Goal: Information Seeking & Learning: Learn about a topic

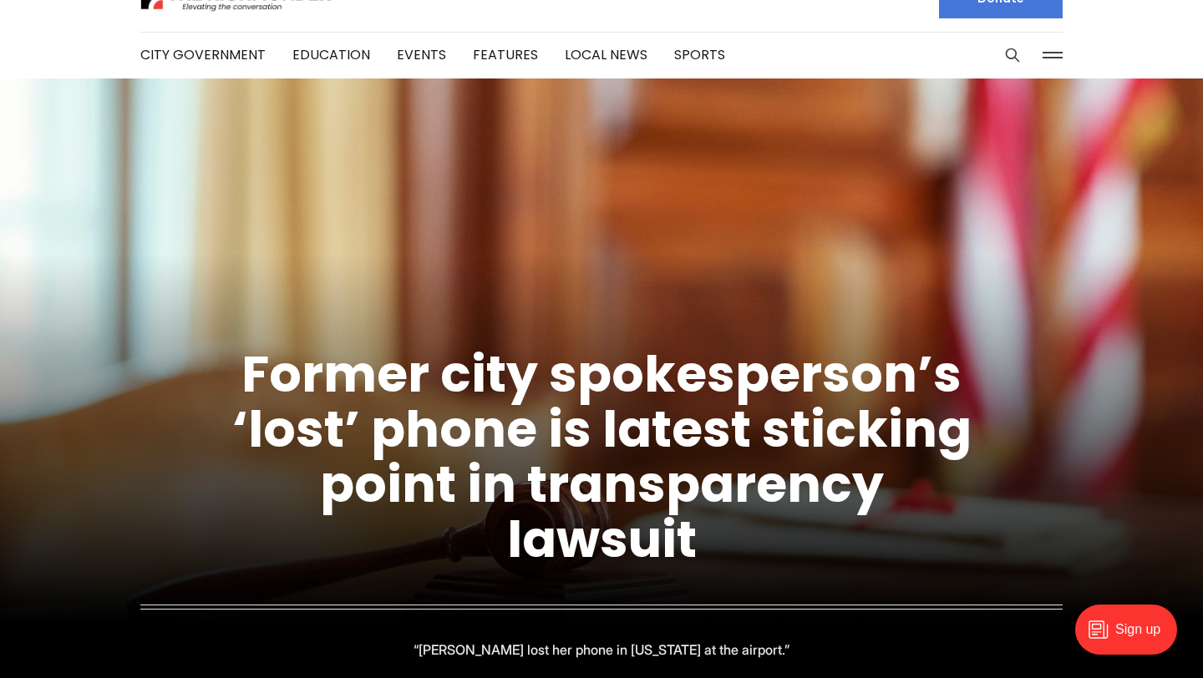
scroll to position [39, 0]
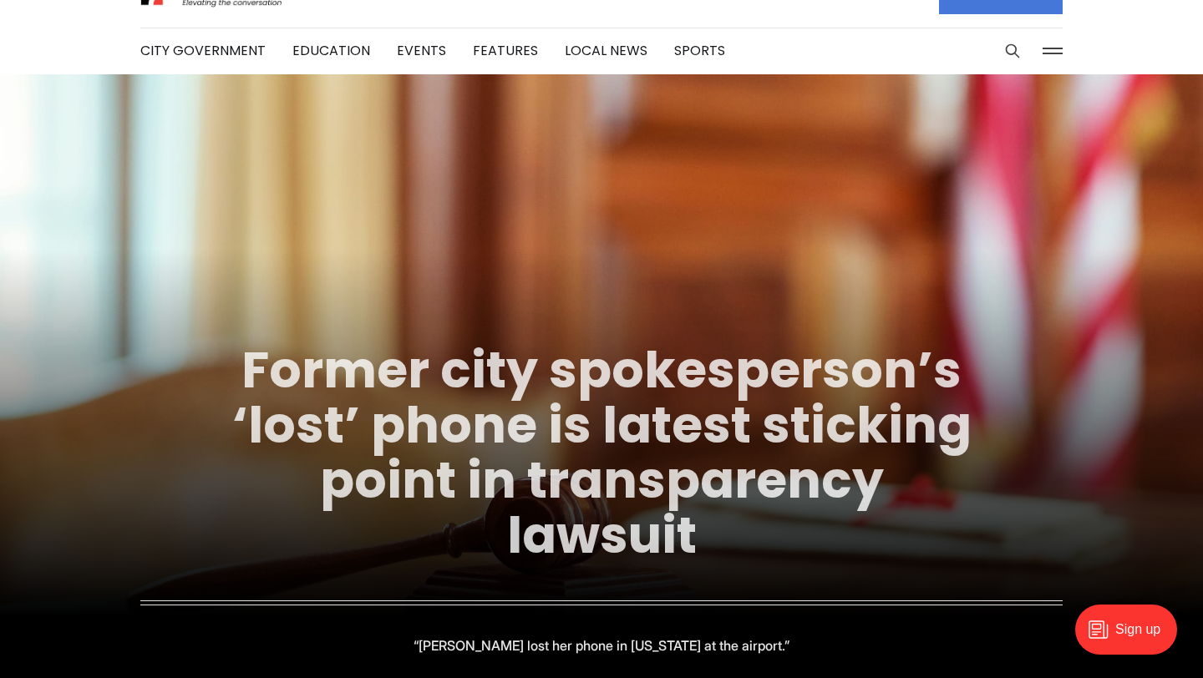
click at [499, 464] on link "Former city spokesperson’s ‘lost’ phone is latest sticking point in transparenc…" at bounding box center [601, 453] width 739 height 236
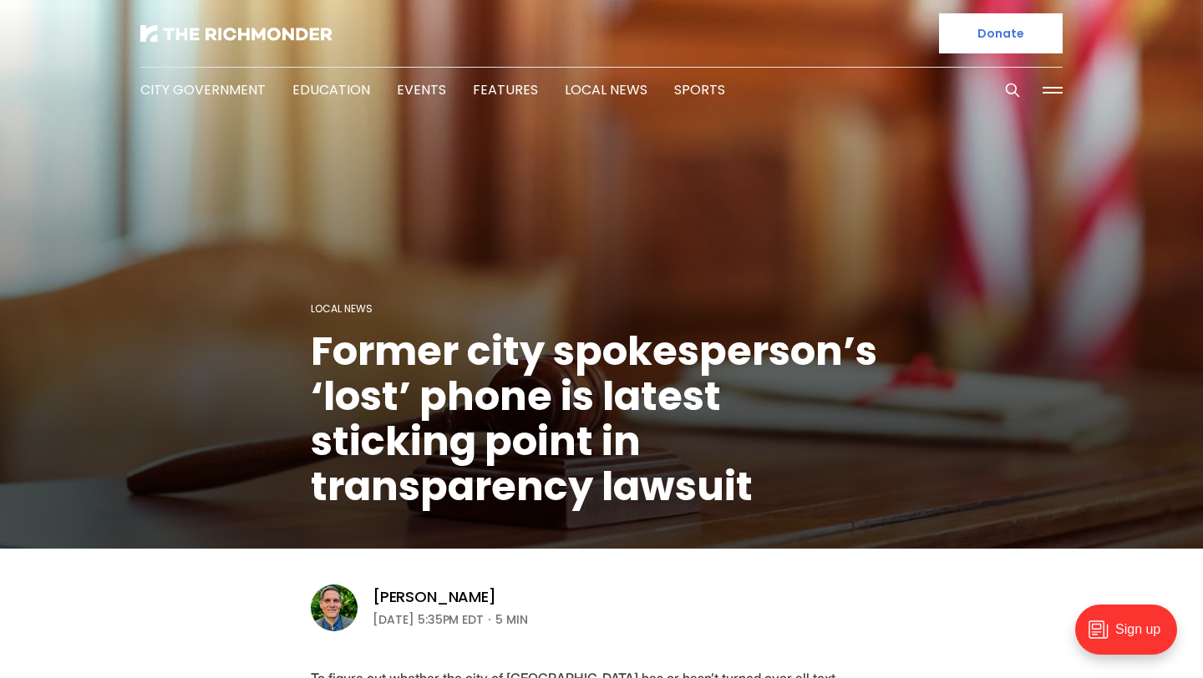
click at [1047, 91] on button at bounding box center [1052, 90] width 25 height 25
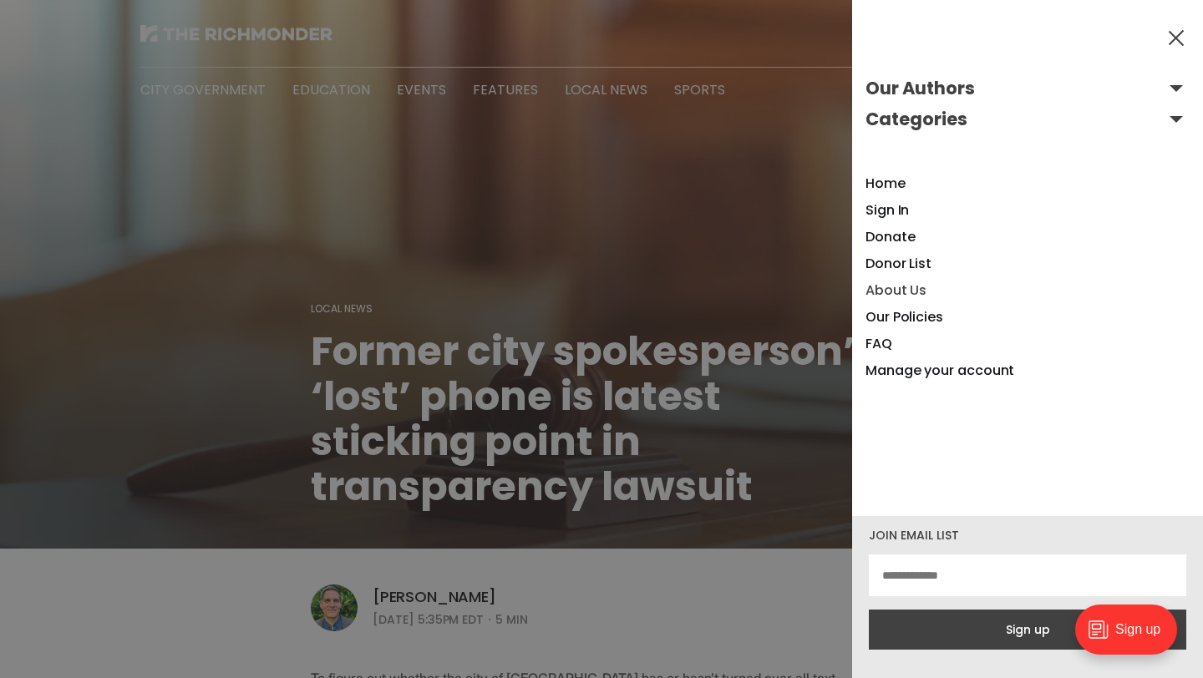
click at [900, 289] on link "About Us" at bounding box center [895, 290] width 61 height 19
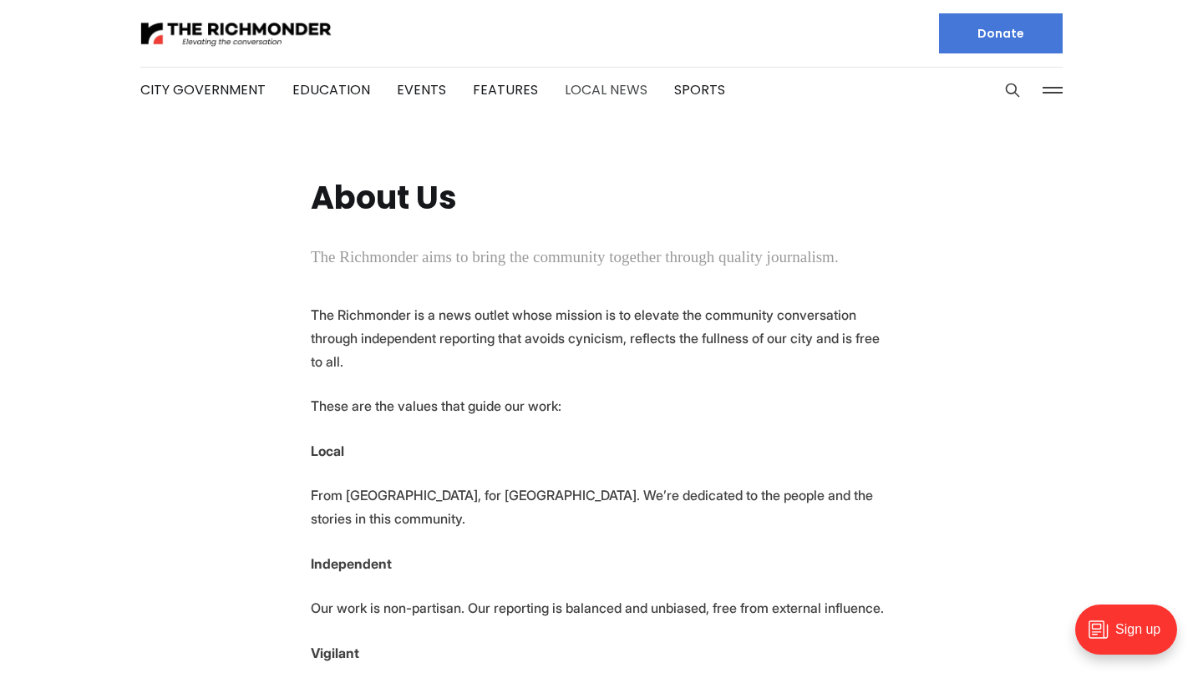
click at [601, 91] on link "Local News" at bounding box center [606, 89] width 83 height 19
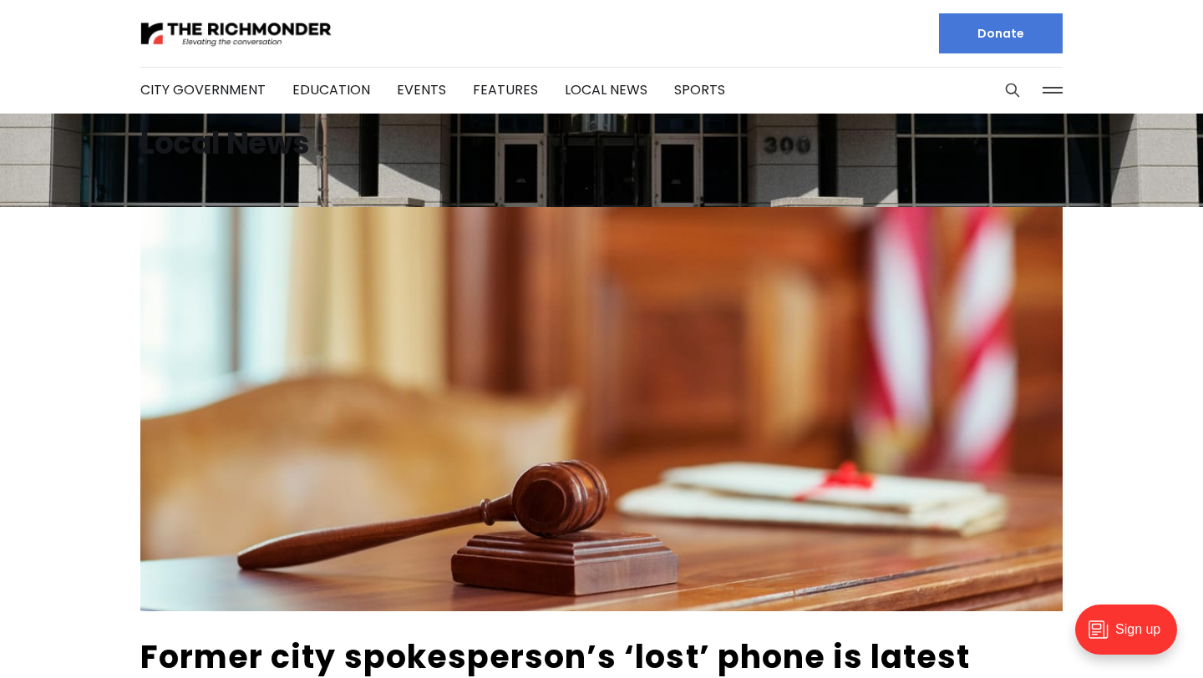
click at [416, 100] on li "Events" at bounding box center [421, 90] width 49 height 90
click at [414, 80] on link "Events" at bounding box center [421, 89] width 49 height 19
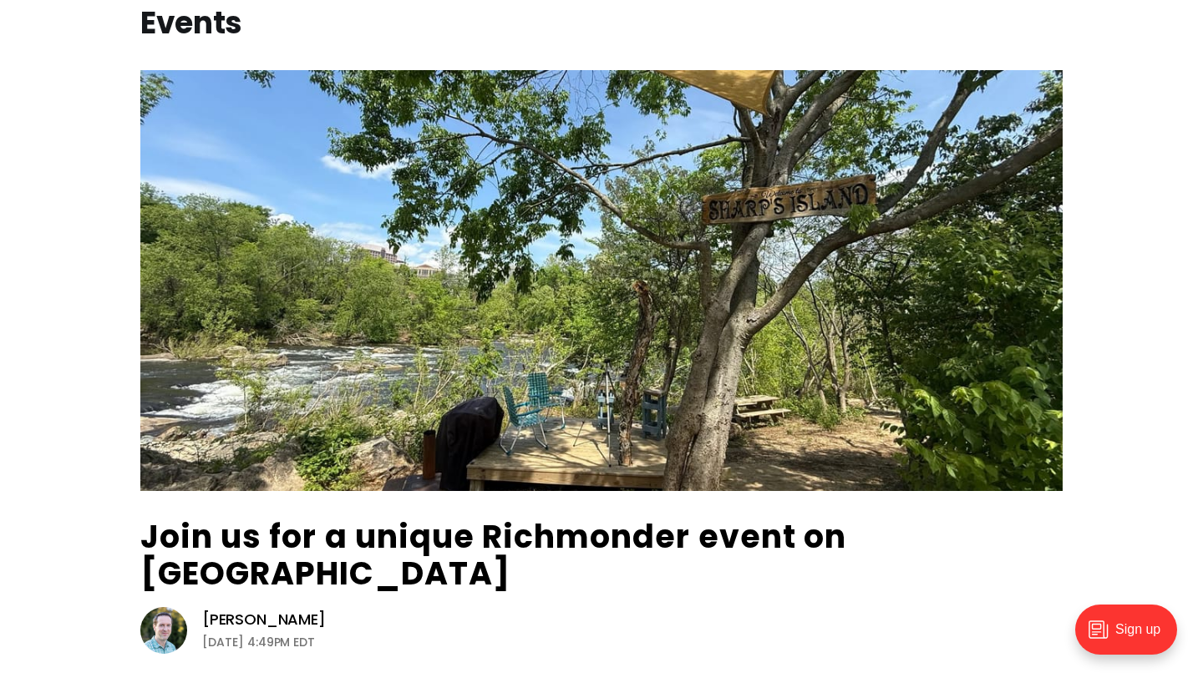
scroll to position [192, 0]
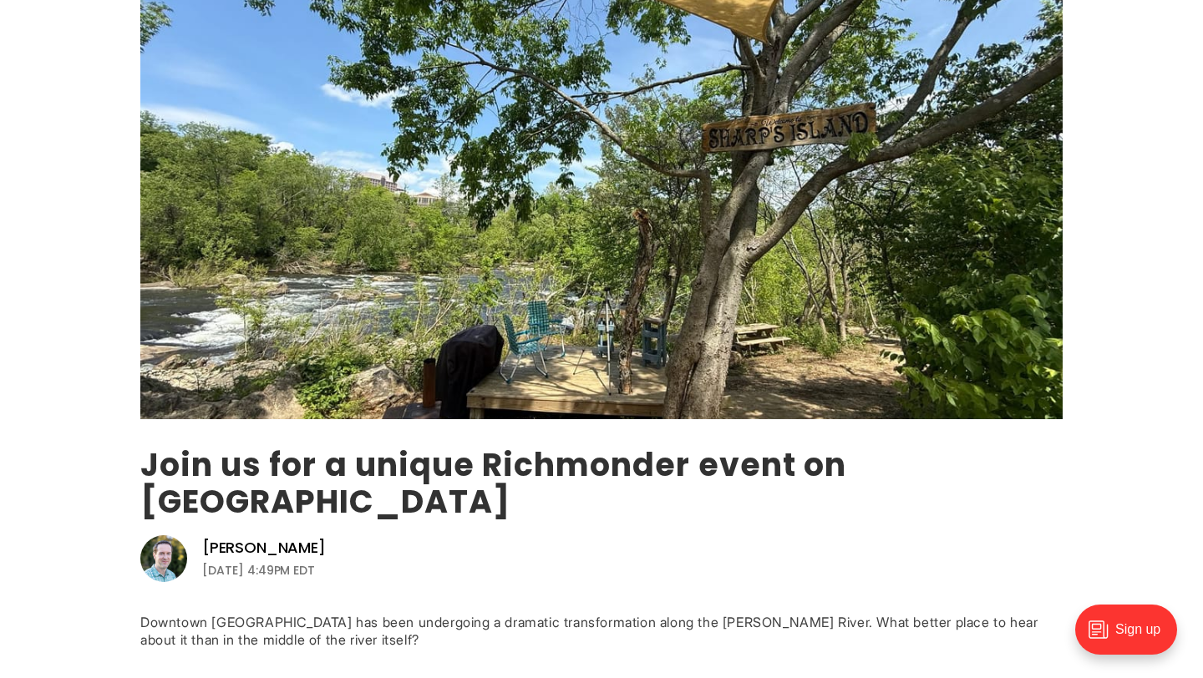
click at [484, 472] on link "Join us for a unique Richmonder event on [GEOGRAPHIC_DATA]" at bounding box center [493, 483] width 706 height 81
